Goal: Task Accomplishment & Management: Use online tool/utility

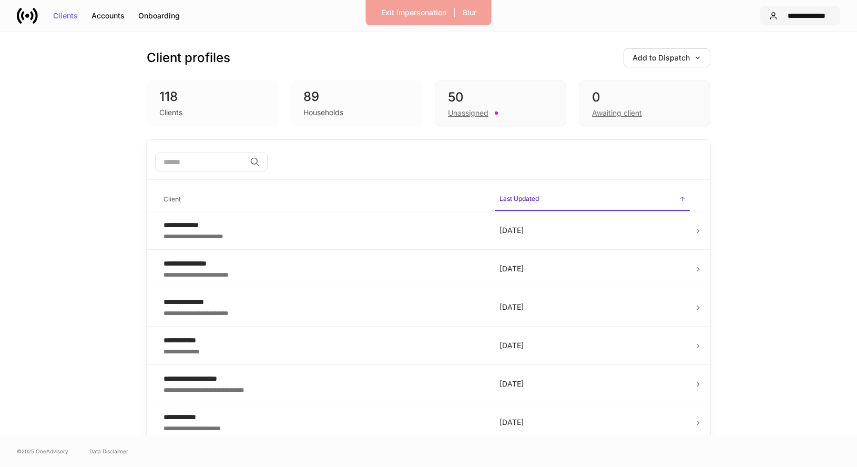
click at [795, 17] on div "**********" at bounding box center [806, 15] width 49 height 7
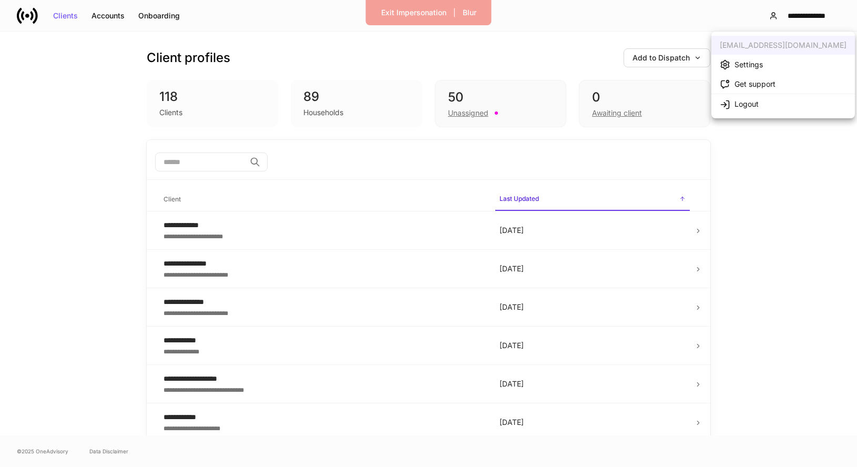
click at [752, 65] on div "Settings" at bounding box center [748, 64] width 28 height 11
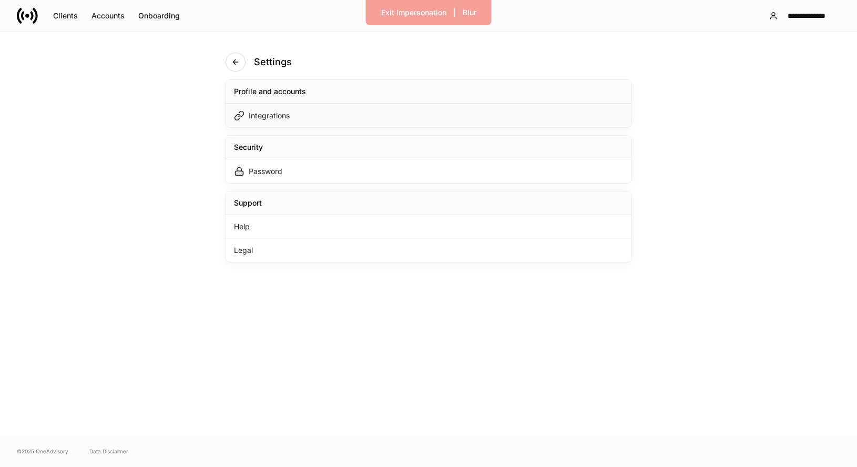
click at [410, 119] on div "Integrations" at bounding box center [428, 116] width 406 height 24
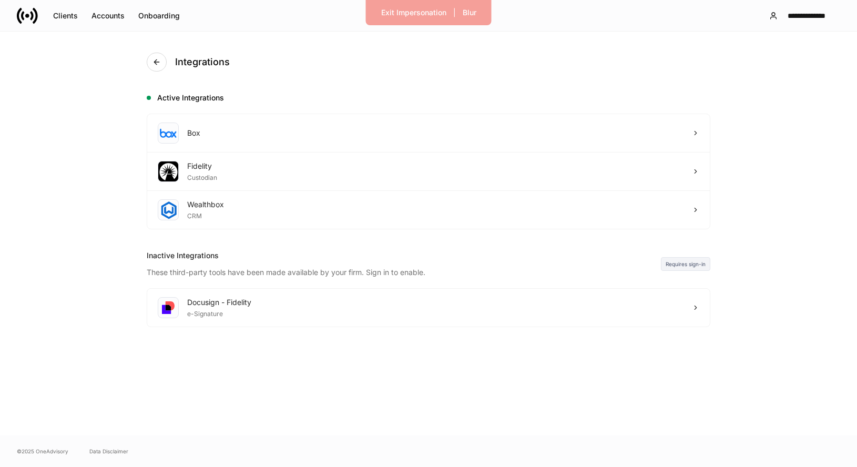
click at [27, 15] on icon at bounding box center [27, 16] width 4 height 4
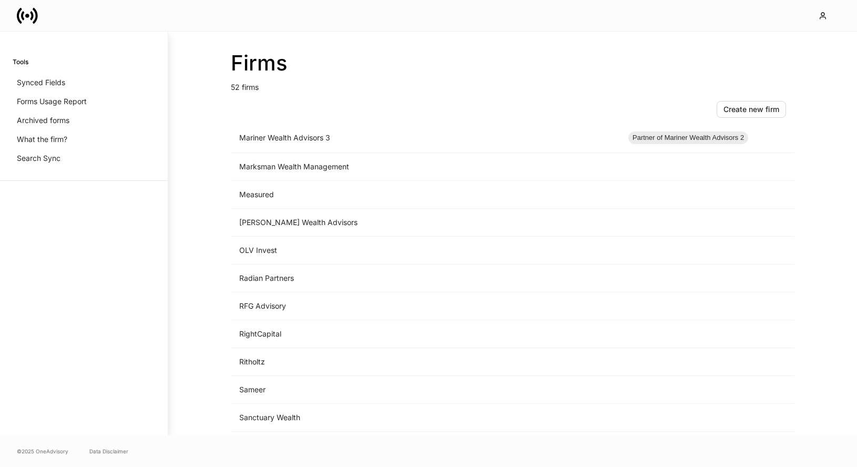
scroll to position [796, 0]
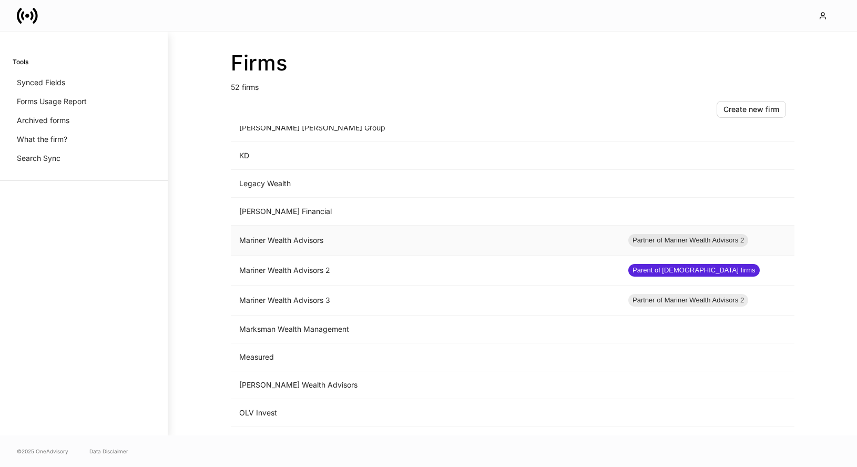
click at [312, 246] on td "Mariner Wealth Advisors" at bounding box center [425, 240] width 389 height 30
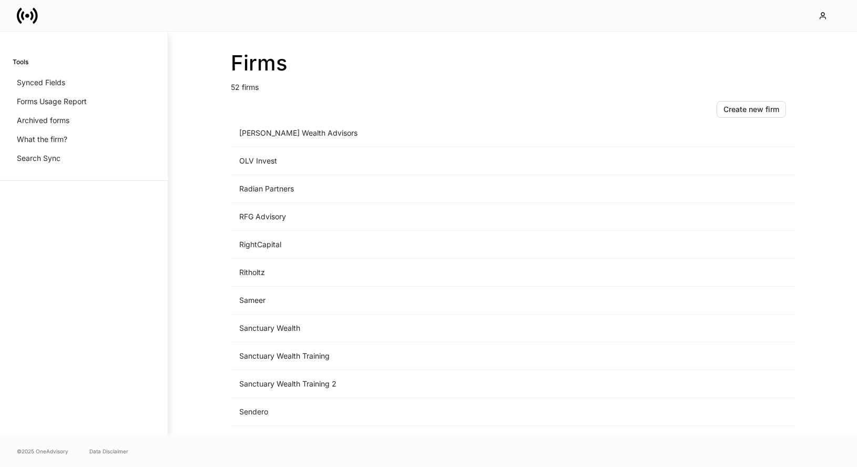
scroll to position [814, 0]
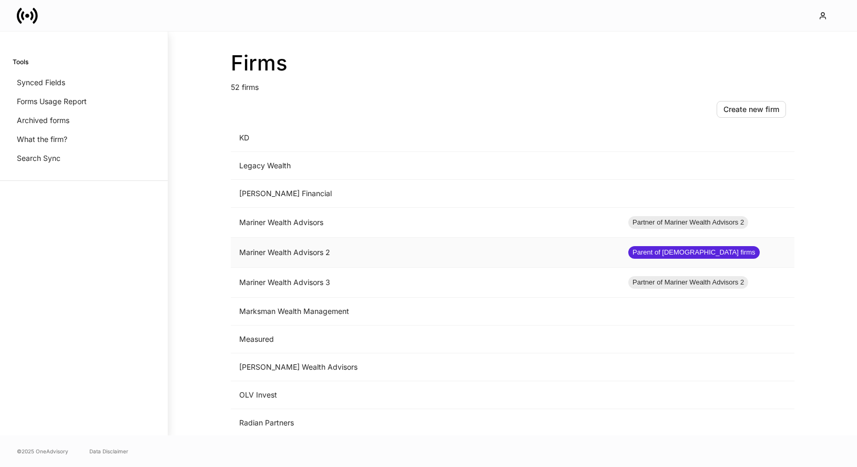
click at [304, 249] on td "Mariner Wealth Advisors 2" at bounding box center [425, 253] width 389 height 30
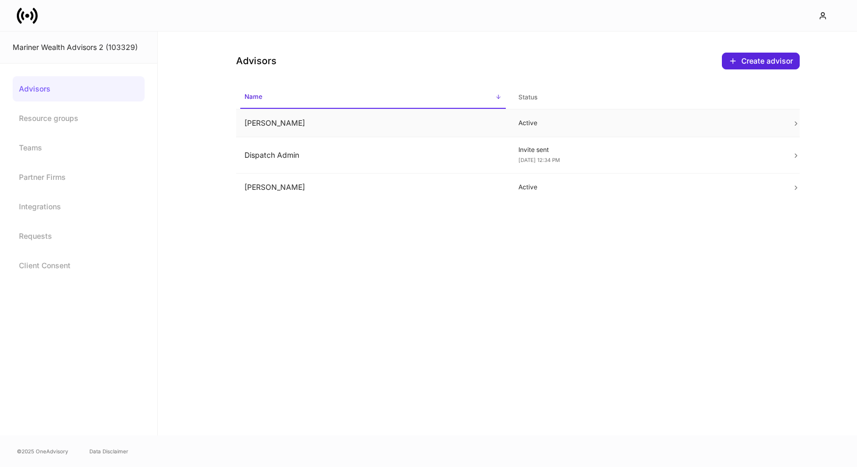
click at [362, 125] on td "Dan Cohen" at bounding box center [373, 123] width 274 height 28
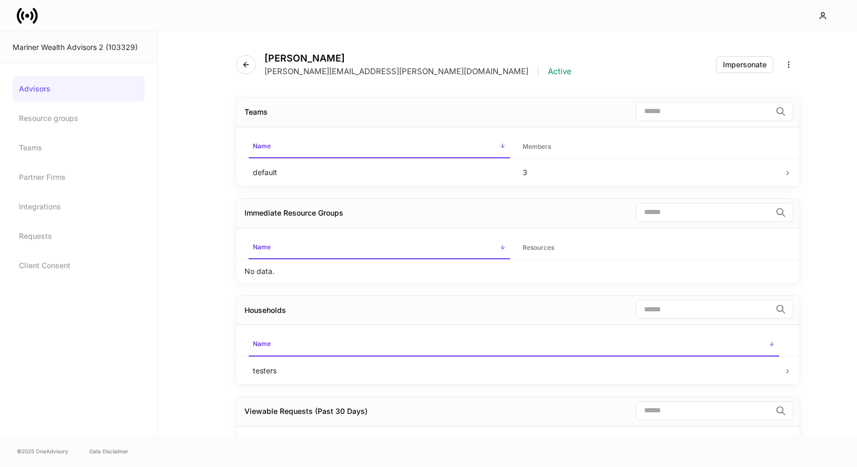
click at [29, 11] on icon at bounding box center [27, 15] width 21 height 21
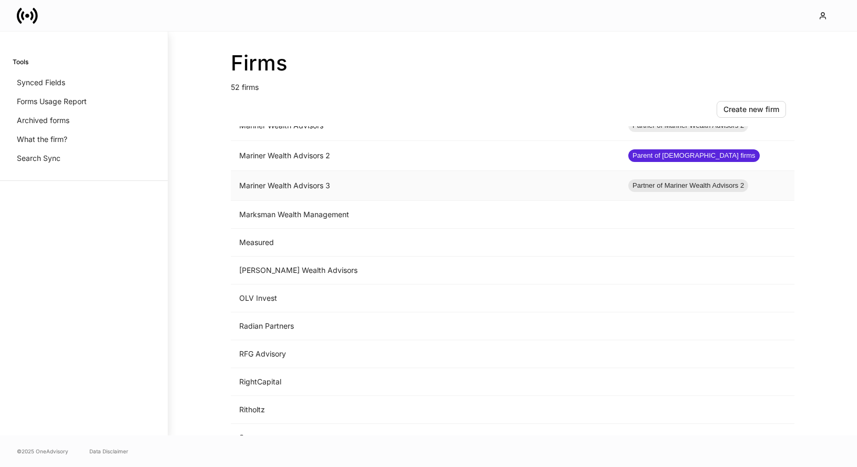
scroll to position [890, 0]
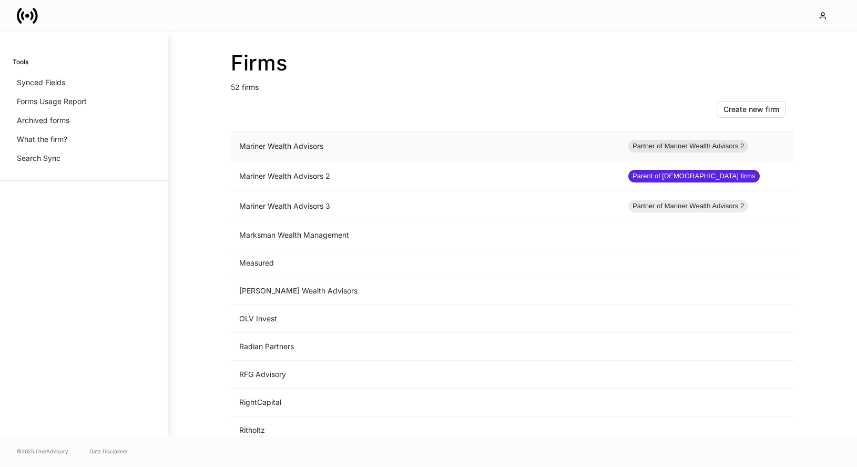
click at [315, 153] on td "Mariner Wealth Advisors" at bounding box center [425, 146] width 389 height 30
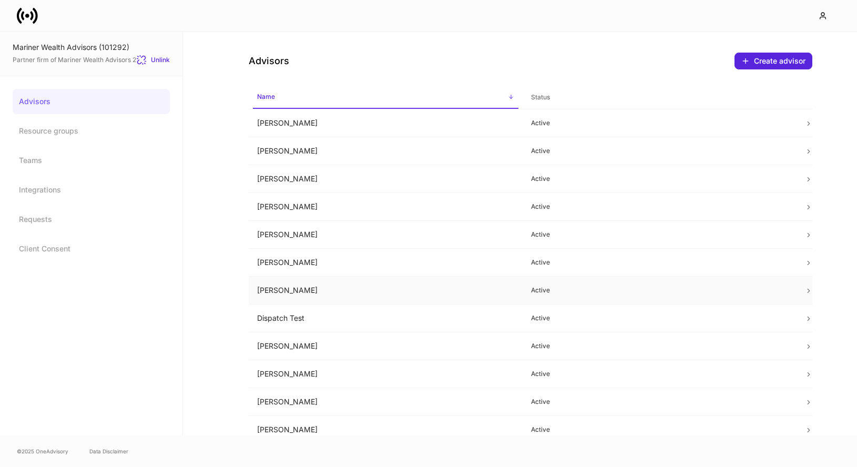
click at [350, 284] on td "Dan Cohen" at bounding box center [386, 290] width 274 height 28
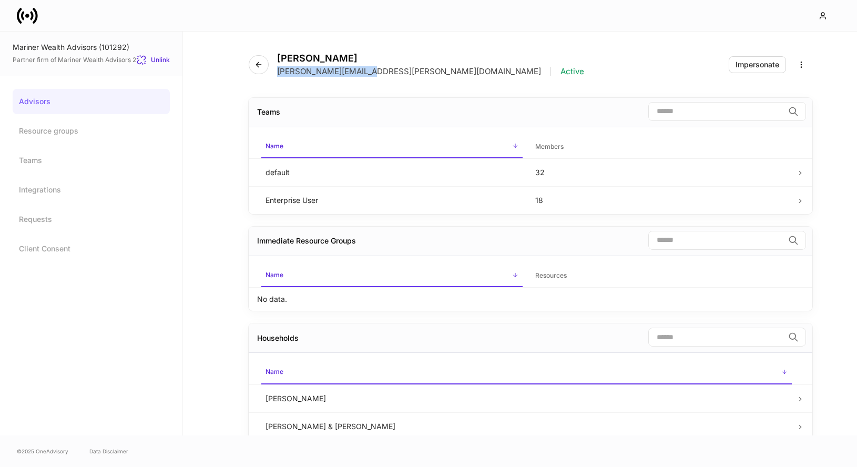
drag, startPoint x: 369, startPoint y: 75, endPoint x: 276, endPoint y: 73, distance: 93.0
click at [276, 73] on div "Dan Cohen dan.cohen@mariner.com | Active" at bounding box center [421, 65] width 344 height 24
copy p "dan.cohen@mariner.com"
click at [26, 10] on icon at bounding box center [27, 15] width 21 height 21
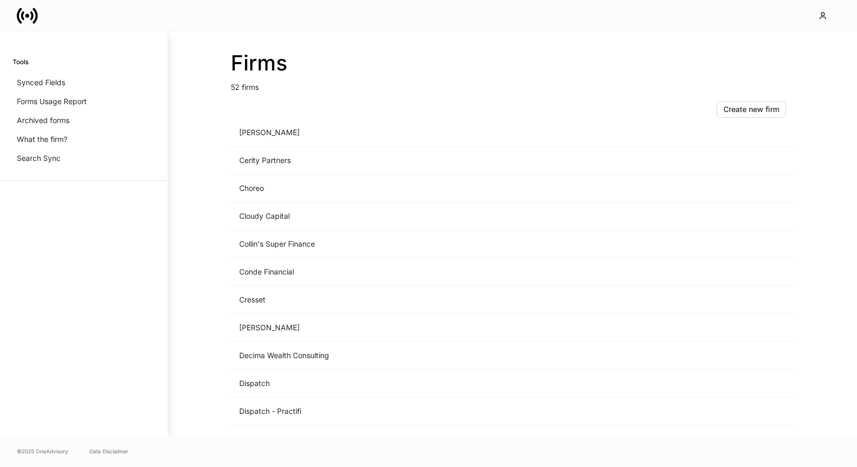
scroll to position [703, 0]
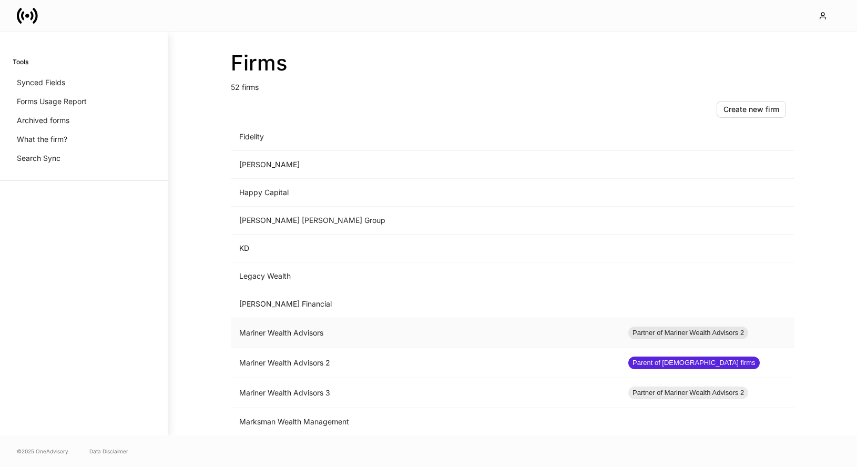
click at [348, 332] on td "Mariner Wealth Advisors" at bounding box center [425, 333] width 389 height 30
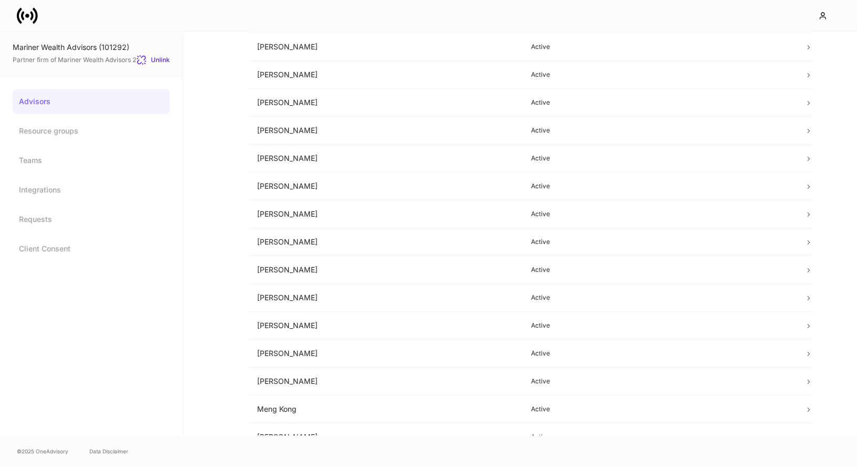
scroll to position [318, 0]
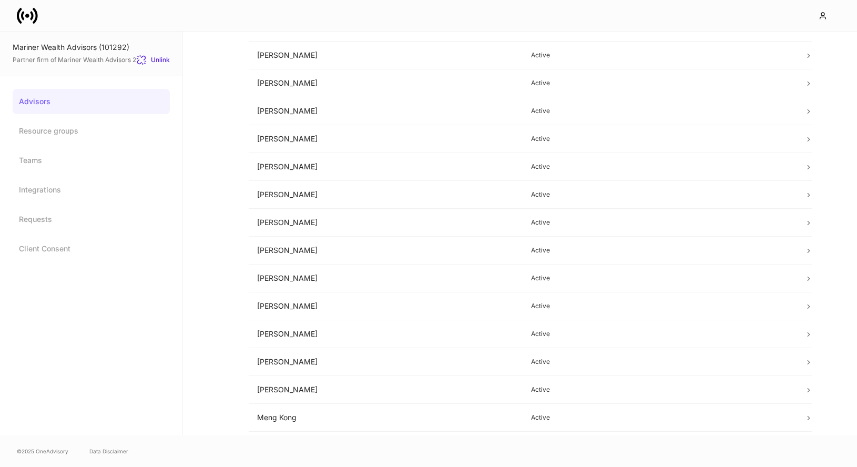
click at [35, 11] on icon at bounding box center [35, 15] width 5 height 16
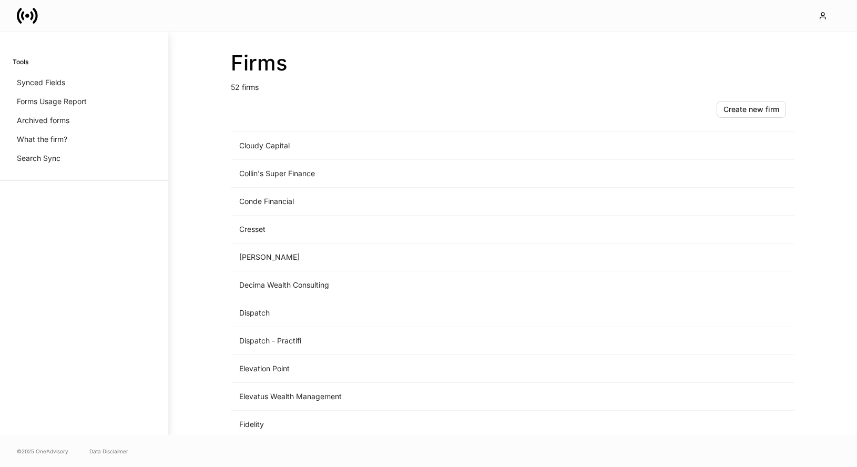
scroll to position [348, 0]
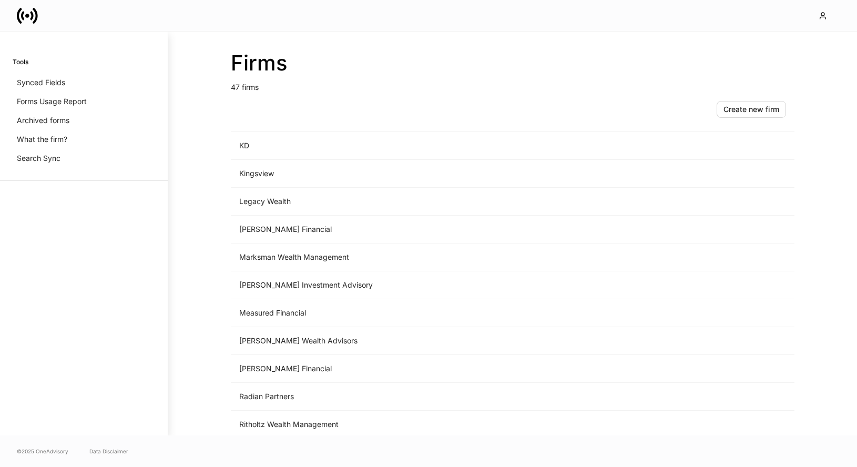
scroll to position [772, 0]
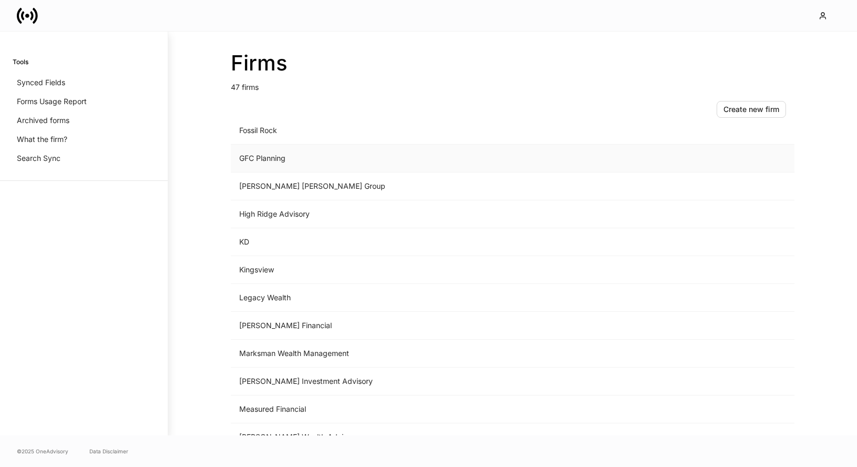
click at [290, 155] on td "GFC Planning" at bounding box center [425, 159] width 389 height 28
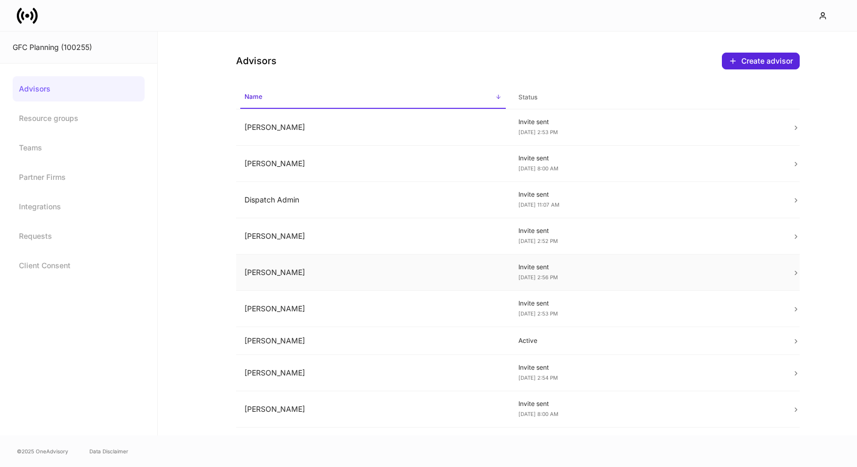
scroll to position [192, 0]
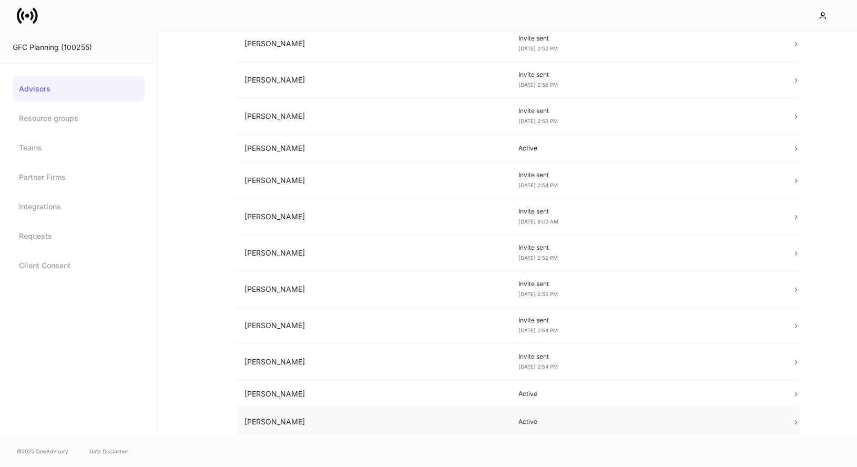
click at [265, 424] on td "Tim Smeal" at bounding box center [373, 422] width 274 height 28
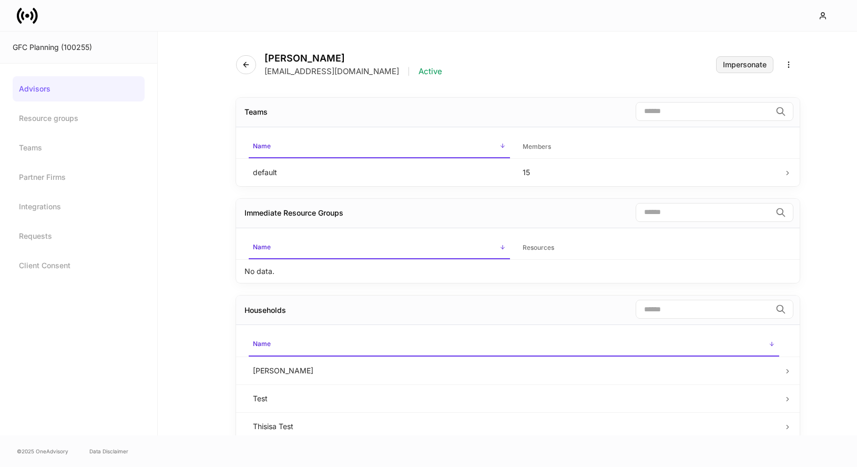
click at [737, 63] on div "Impersonate" at bounding box center [745, 64] width 44 height 7
click at [30, 14] on icon at bounding box center [27, 15] width 21 height 21
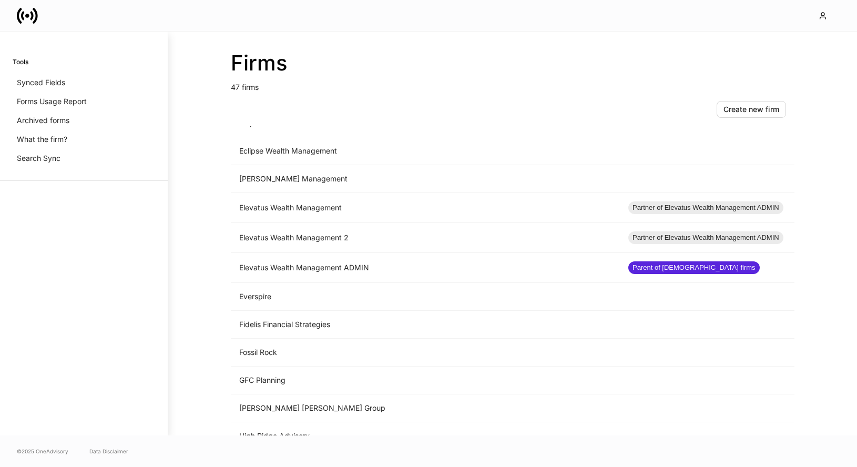
scroll to position [799, 0]
